Goal: Navigation & Orientation: Find specific page/section

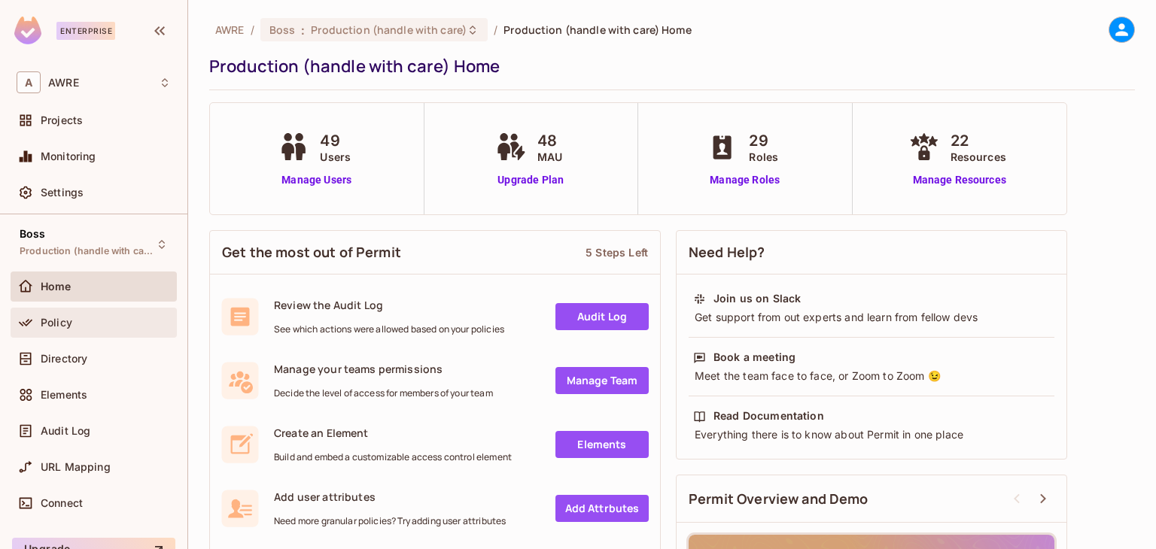
click at [68, 322] on span "Policy" at bounding box center [57, 323] width 32 height 12
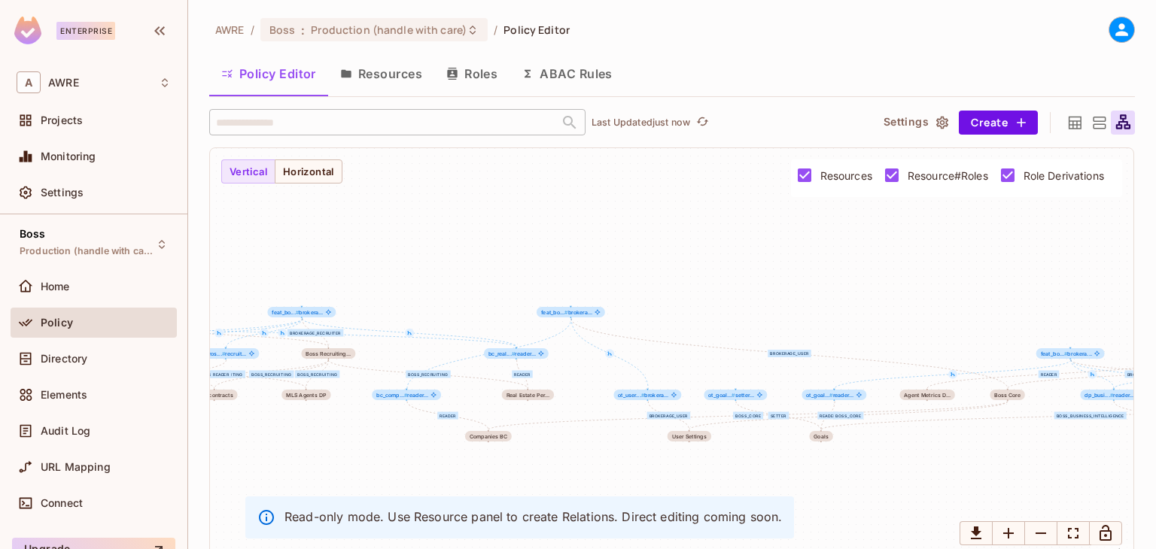
click at [490, 69] on button "Roles" at bounding box center [471, 74] width 75 height 38
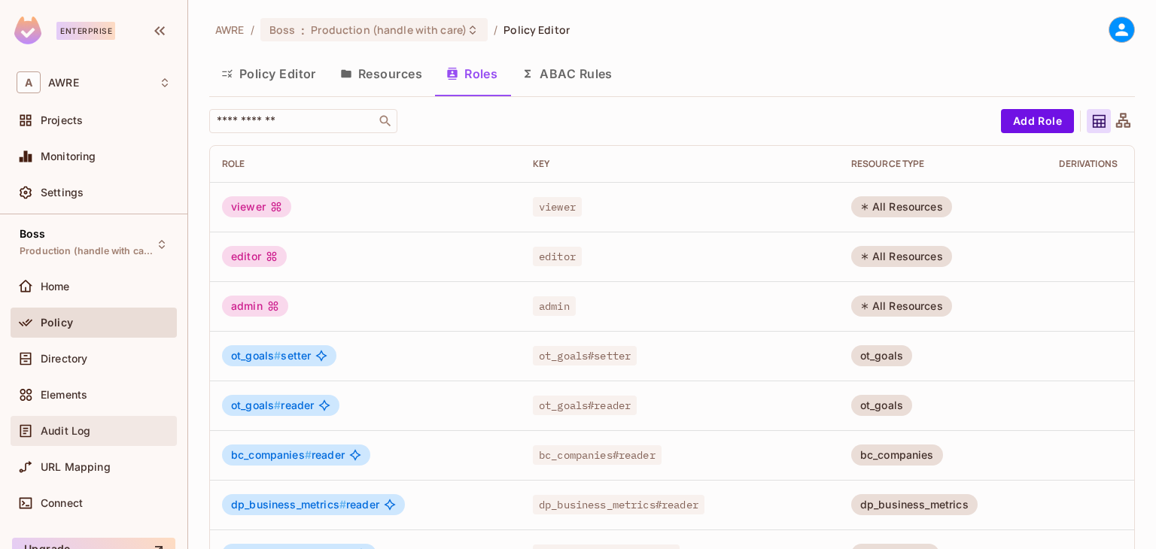
click at [84, 437] on div "Audit Log" at bounding box center [94, 431] width 154 height 18
